Goal: Task Accomplishment & Management: Complete application form

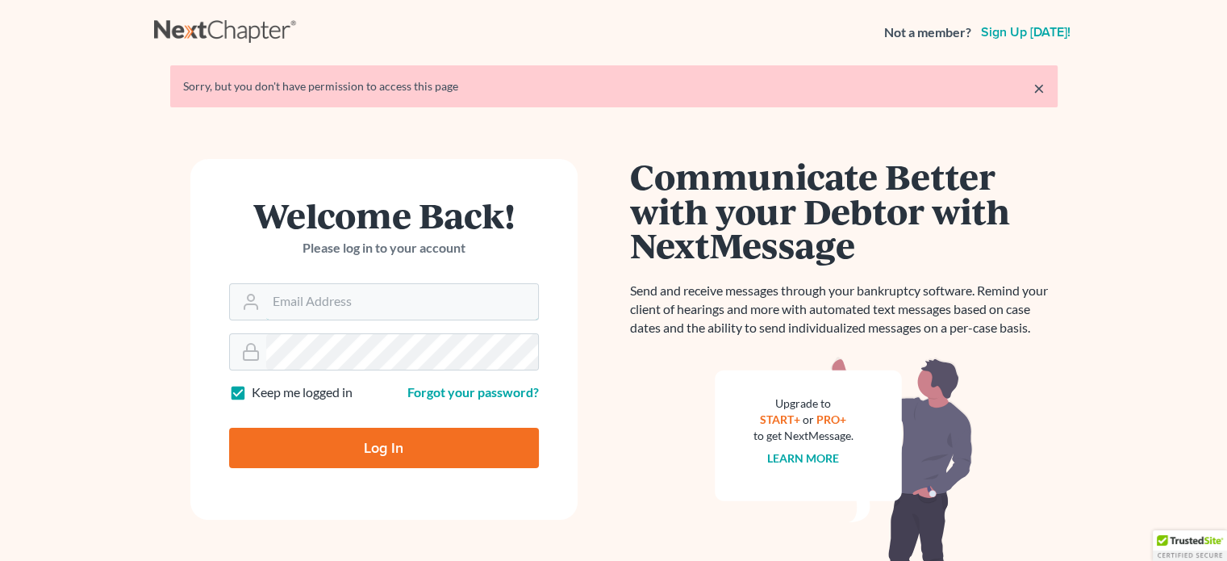
type input "[EMAIL_ADDRESS][DOMAIN_NAME]"
click at [400, 449] on input "Log In" at bounding box center [384, 448] width 310 height 40
type input "Thinking..."
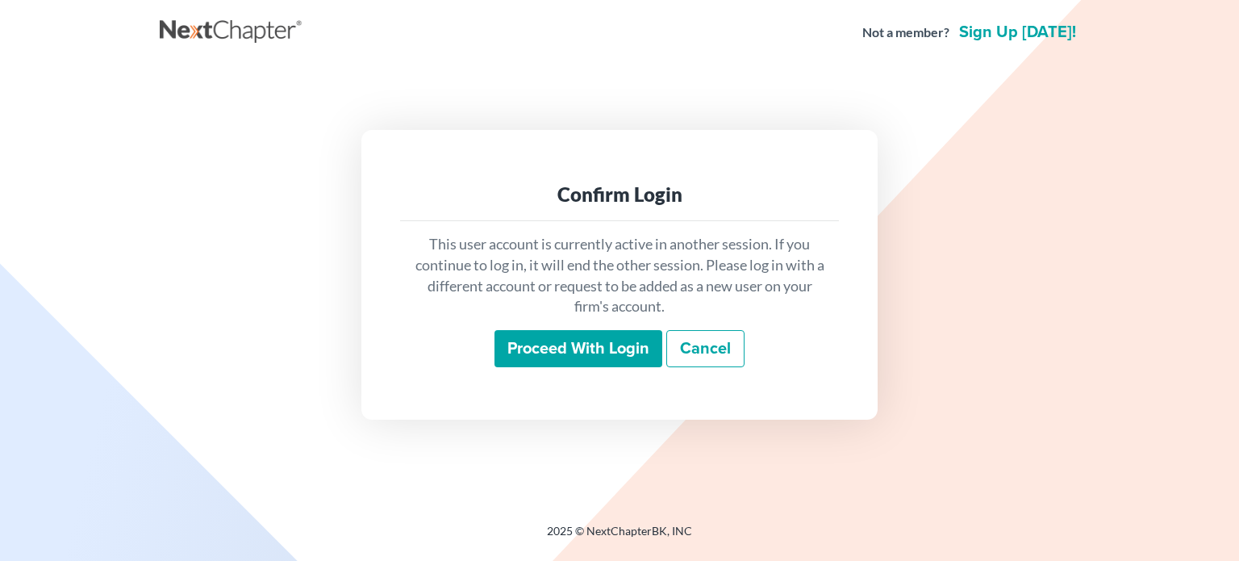
click at [620, 353] on input "Proceed with login" at bounding box center [579, 348] width 168 height 37
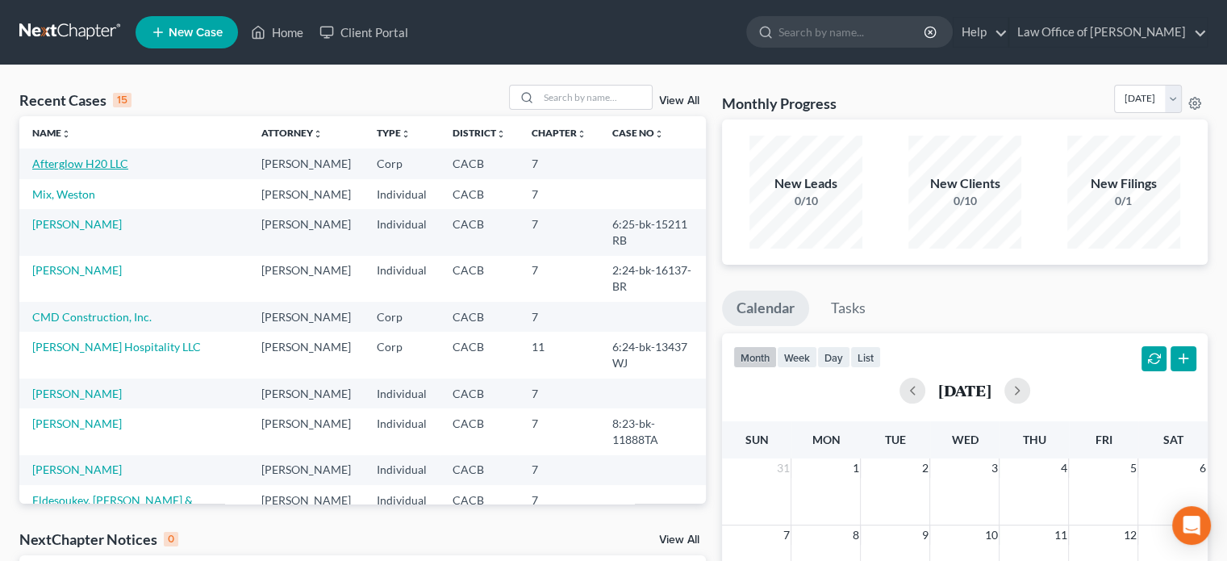
click at [114, 163] on link "Afterglow H20 LLC" at bounding box center [80, 163] width 96 height 14
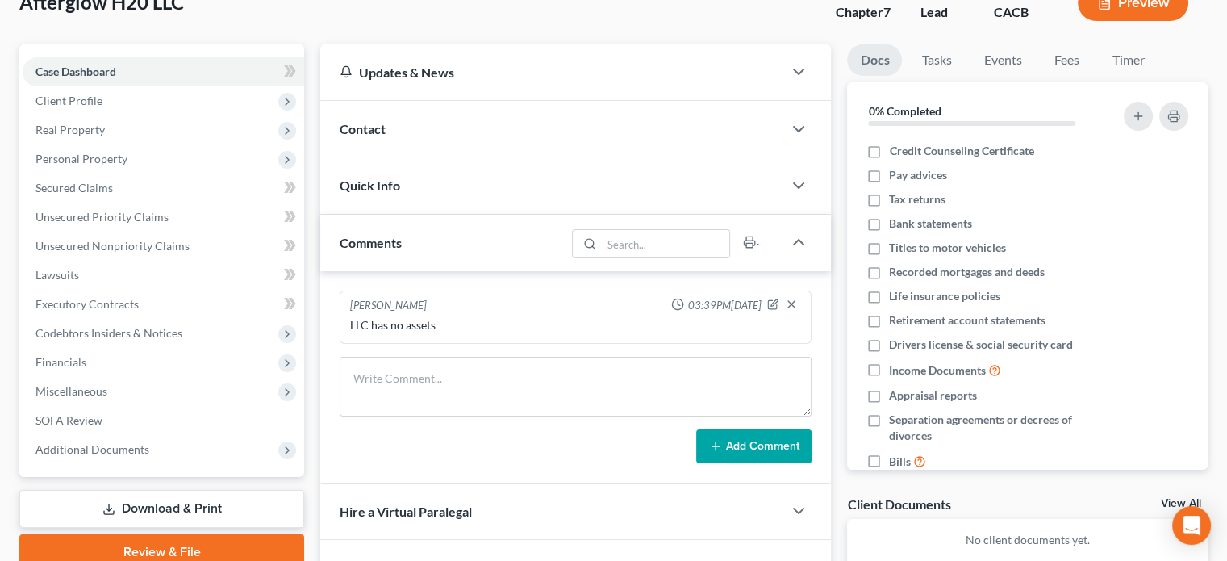
scroll to position [113, 0]
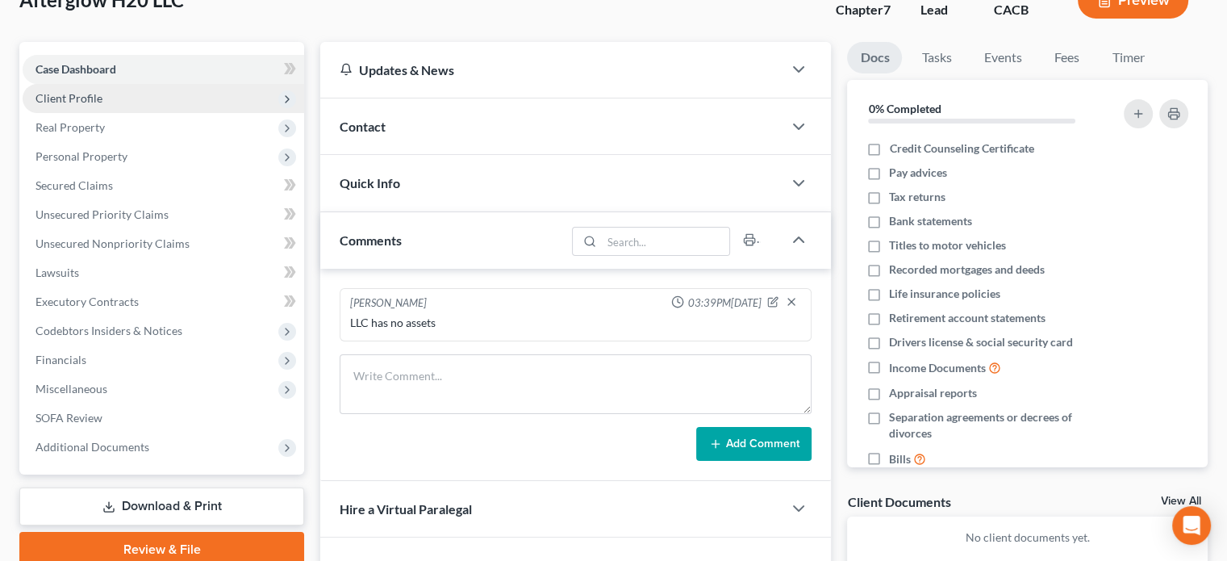
click at [217, 97] on span "Client Profile" at bounding box center [164, 98] width 282 height 29
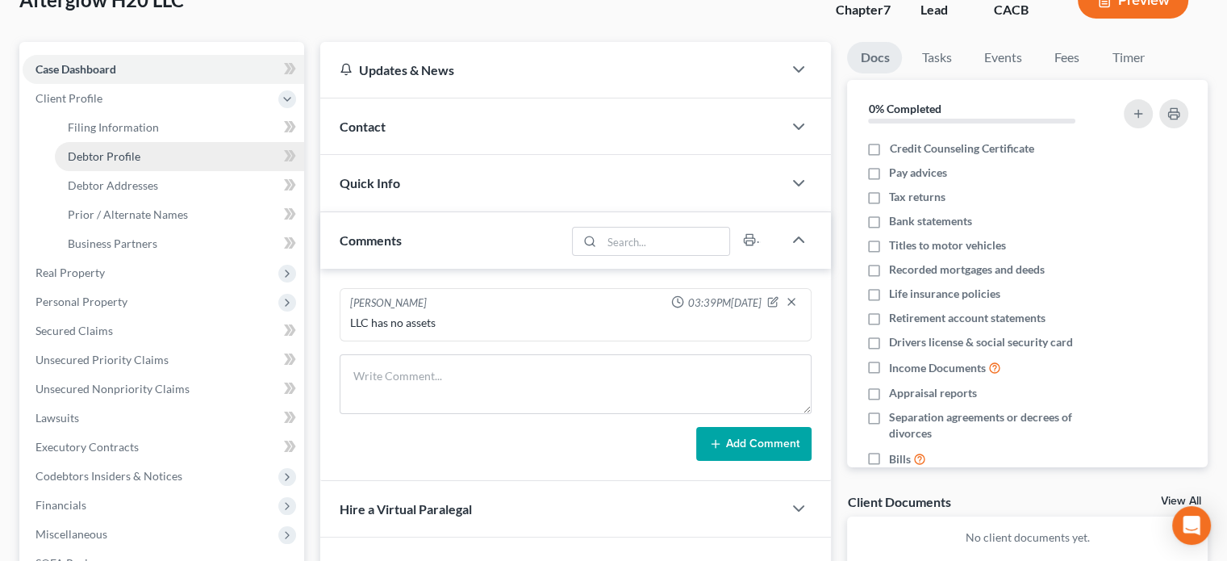
click at [131, 156] on span "Debtor Profile" at bounding box center [104, 156] width 73 height 14
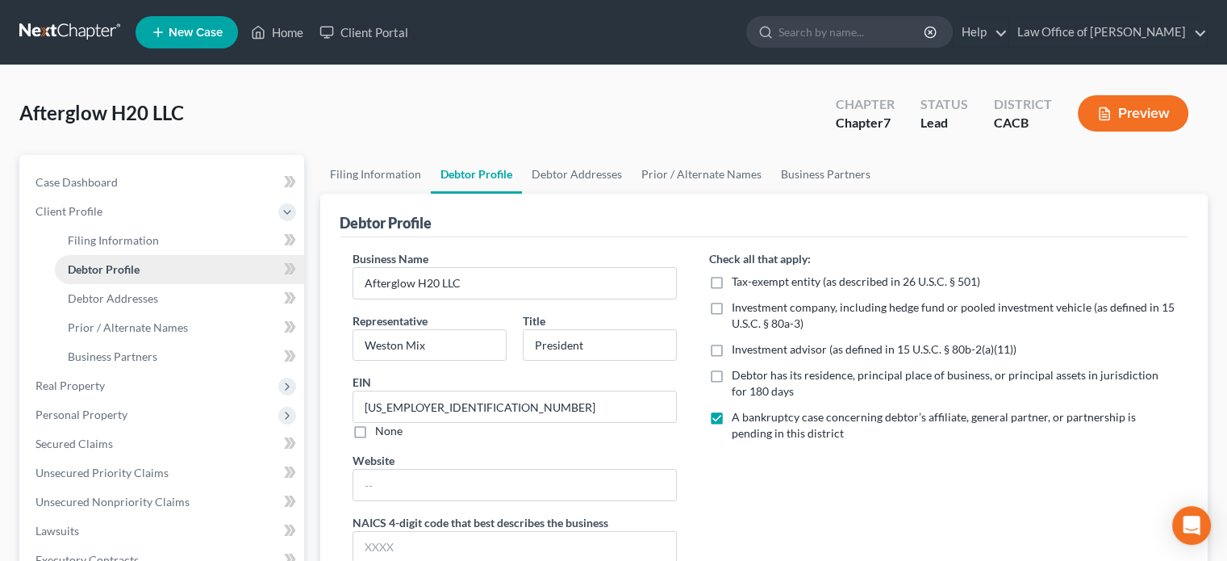
radio input "true"
click at [855, 232] on div "Debtor Profile" at bounding box center [764, 216] width 849 height 44
